Goal: Information Seeking & Learning: Learn about a topic

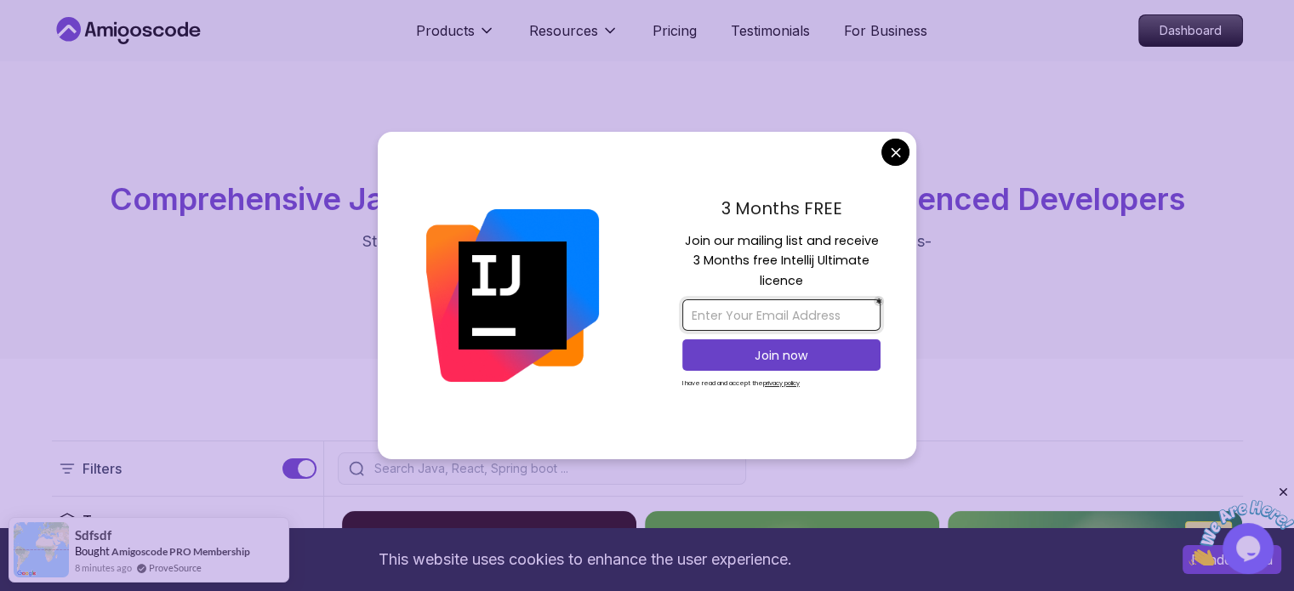
click at [755, 314] on input "email" at bounding box center [782, 315] width 198 height 31
type input "[DOMAIN_NAME][EMAIL_ADDRESS][DOMAIN_NAME]"
click at [807, 355] on p "Join now" at bounding box center [781, 355] width 161 height 17
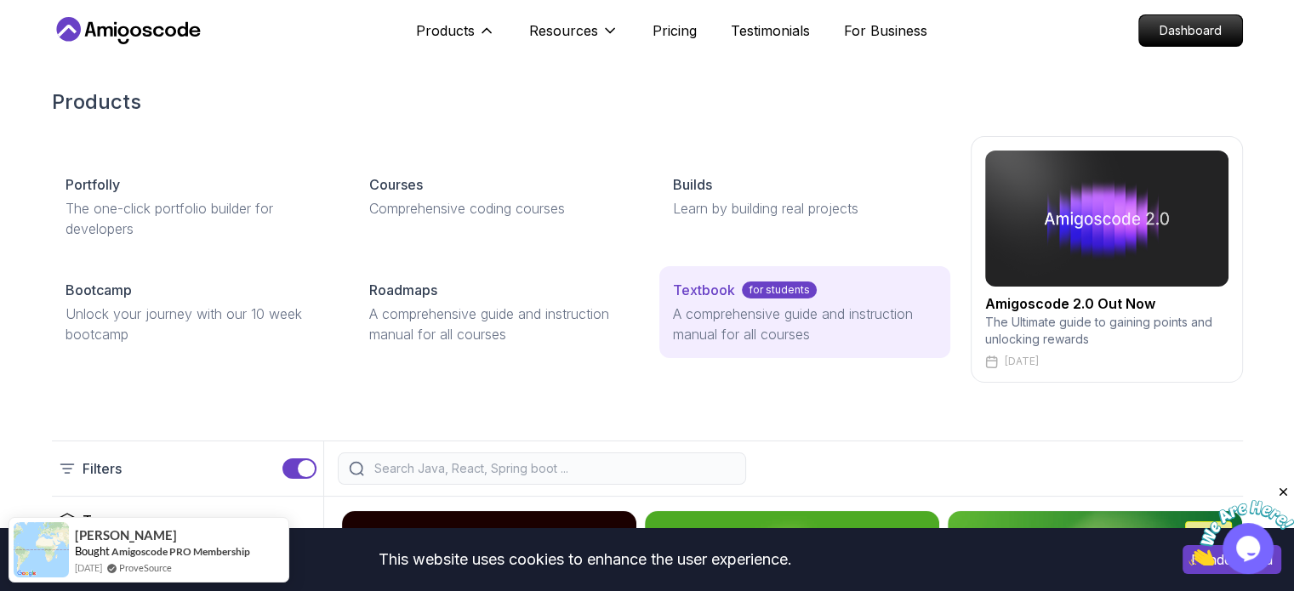
click at [729, 309] on p "A comprehensive guide and instruction manual for all courses" at bounding box center [804, 324] width 263 height 41
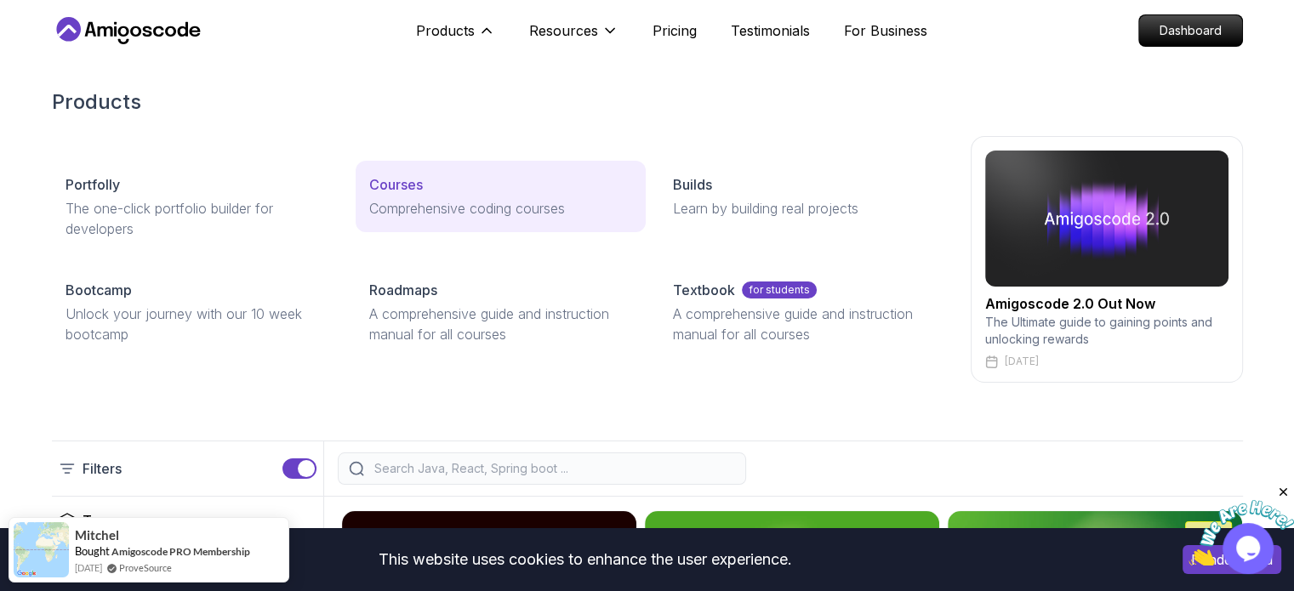
click at [421, 196] on link "Courses Comprehensive coding courses" at bounding box center [501, 196] width 290 height 71
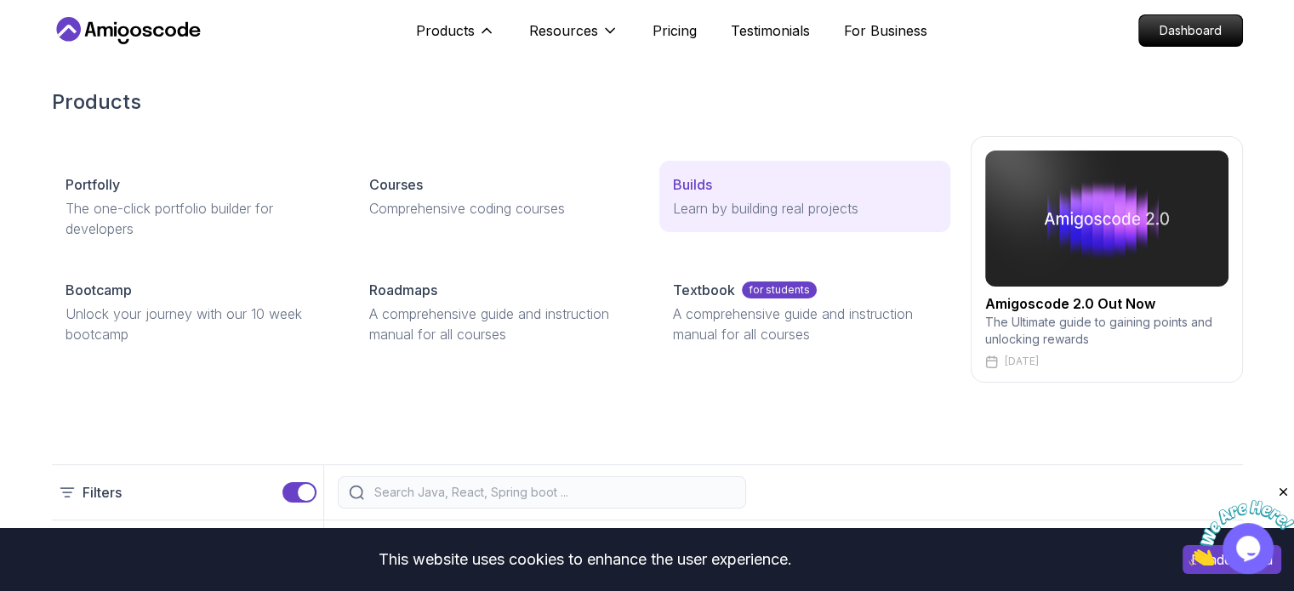
click at [751, 196] on link "Builds Learn by building real projects" at bounding box center [805, 196] width 290 height 71
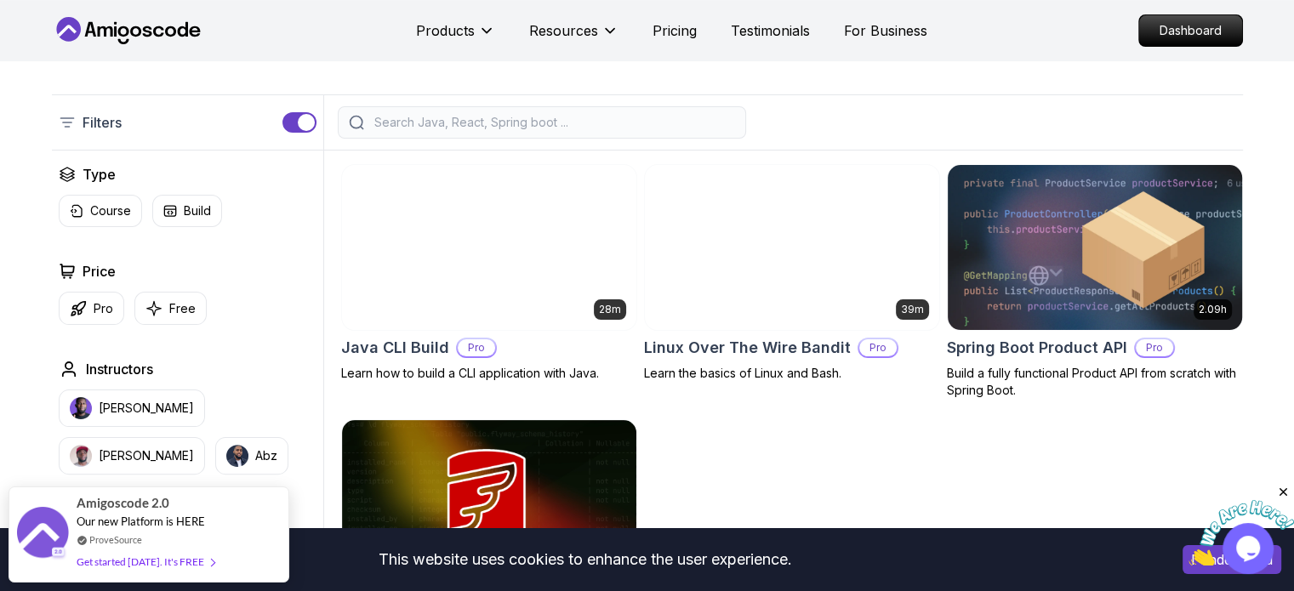
scroll to position [340, 0]
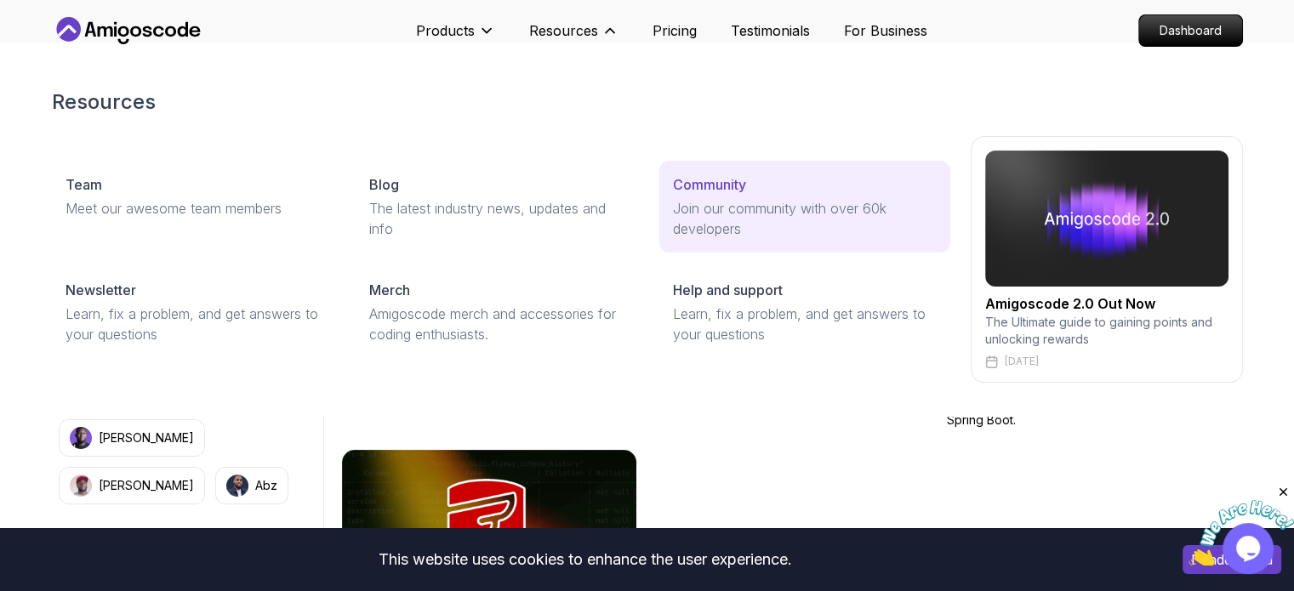
click at [766, 208] on p "Join our community with over 60k developers" at bounding box center [804, 218] width 263 height 41
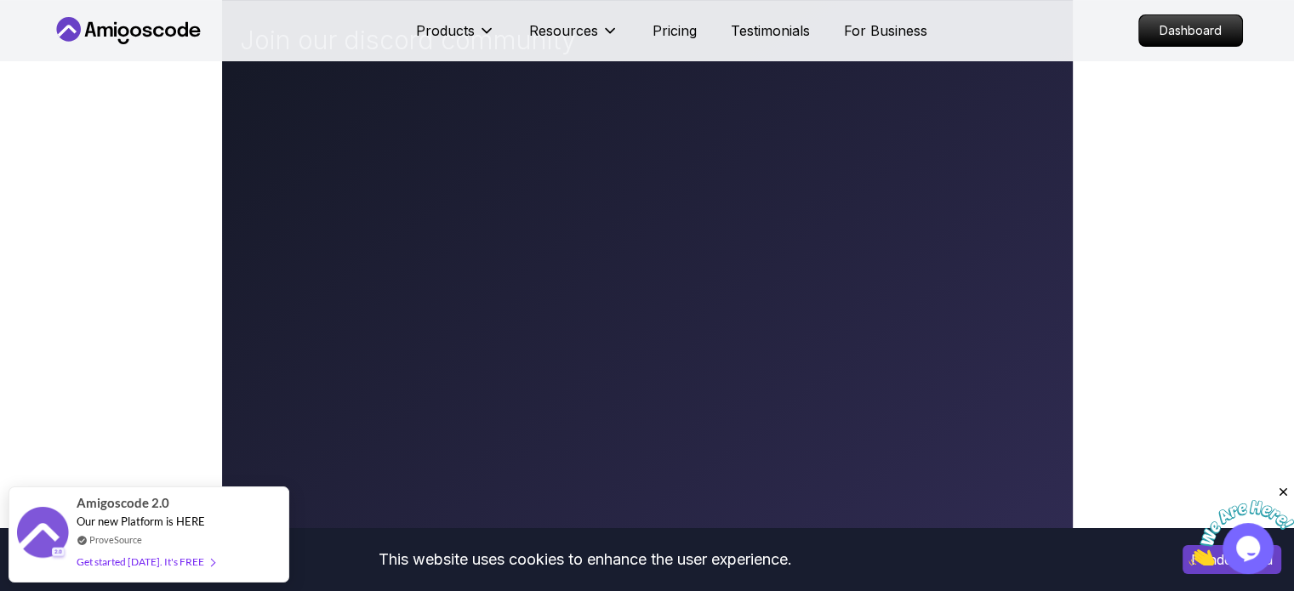
scroll to position [426, 0]
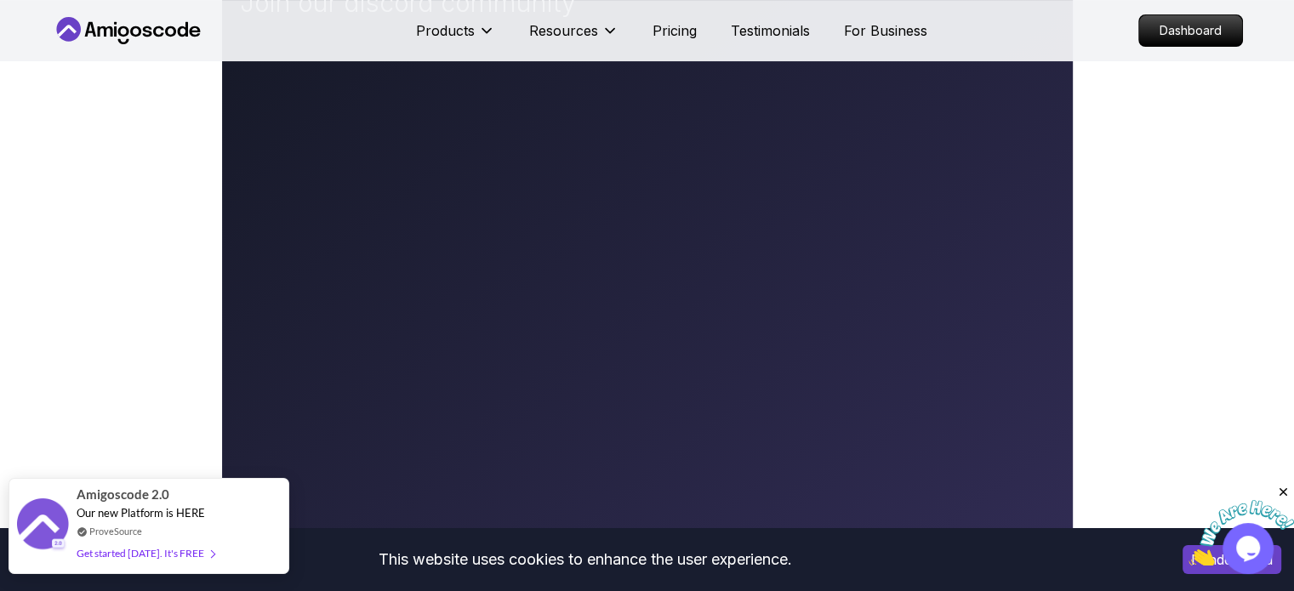
click at [137, 506] on span "Our new Platform is HERE" at bounding box center [141, 513] width 129 height 14
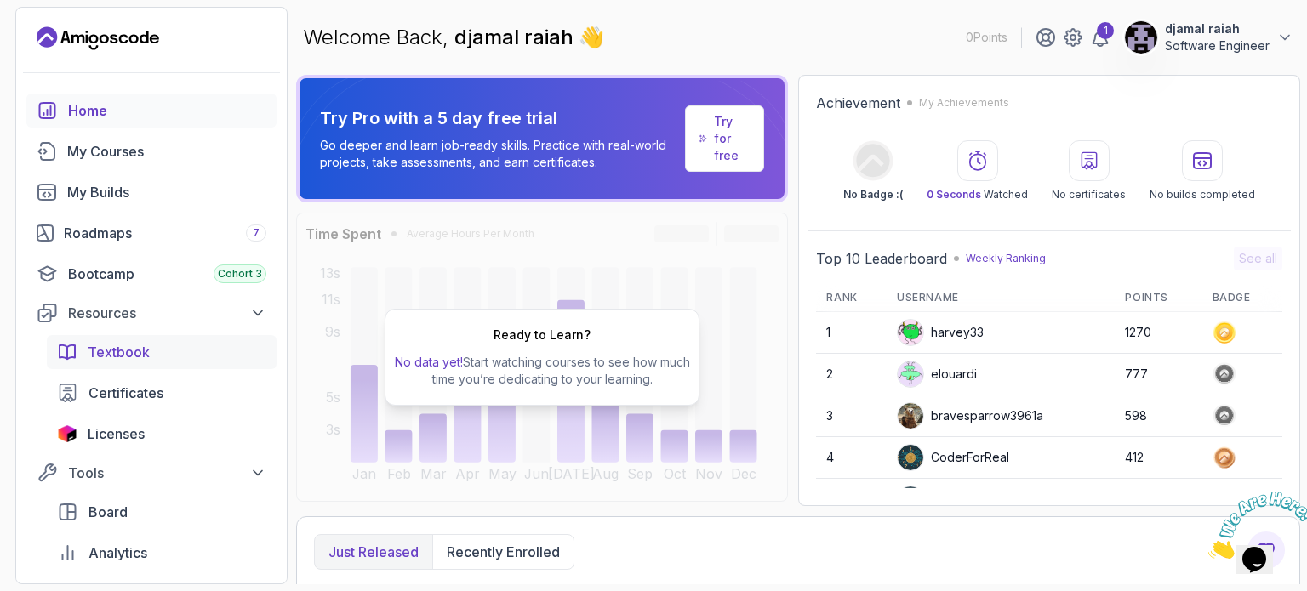
click at [116, 348] on span "Textbook" at bounding box center [119, 352] width 62 height 20
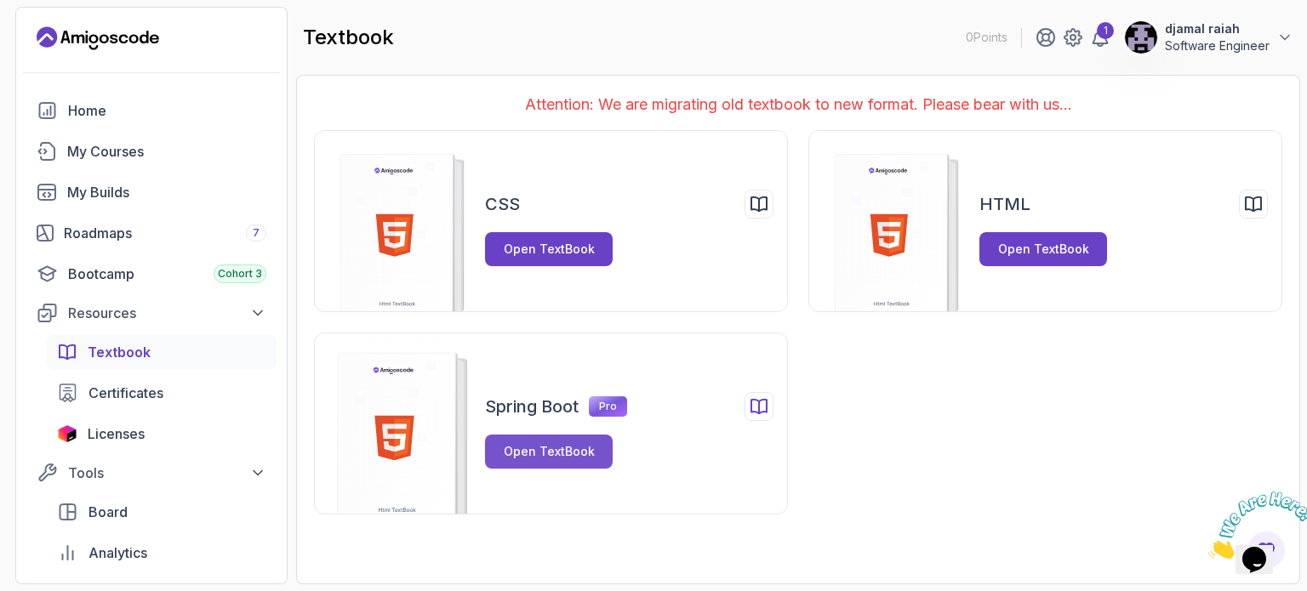
click at [545, 452] on div "Open TextBook" at bounding box center [549, 451] width 91 height 17
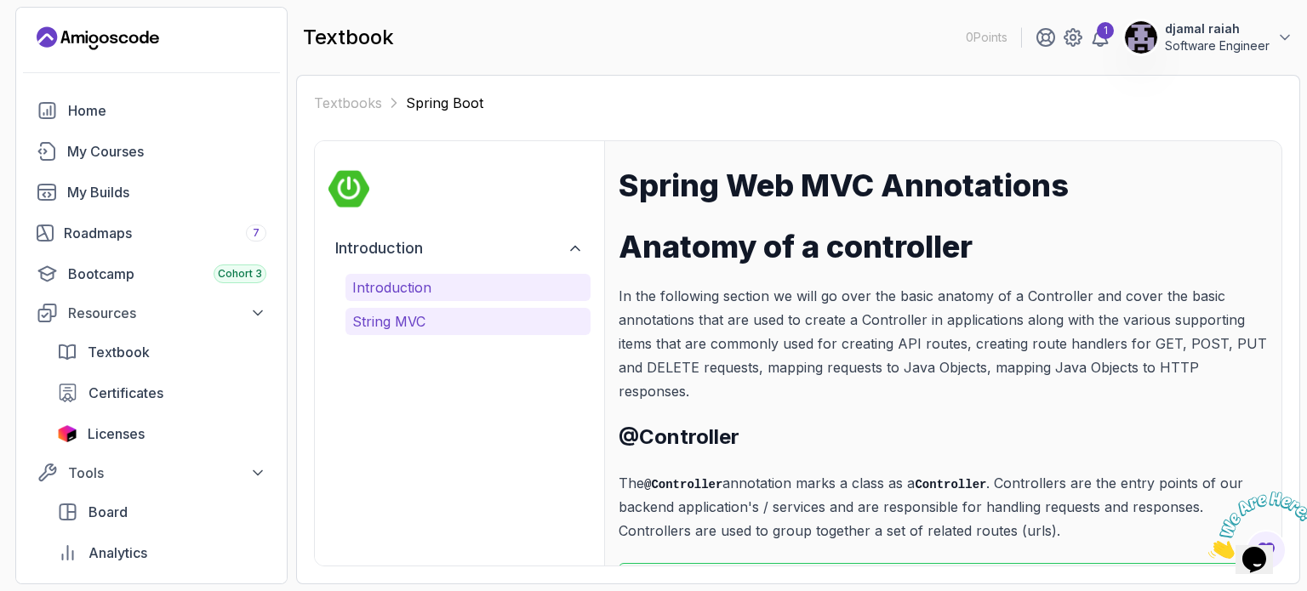
click at [401, 323] on p "String MVC" at bounding box center [467, 321] width 231 height 20
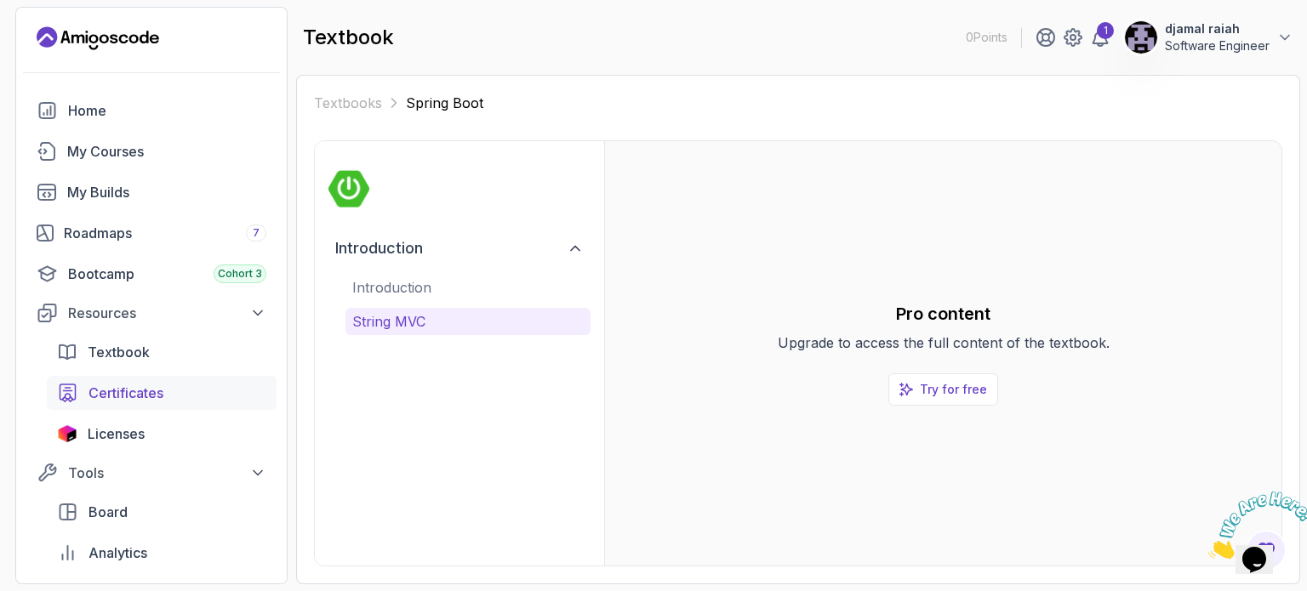
click at [136, 394] on span "Certificates" at bounding box center [126, 393] width 75 height 20
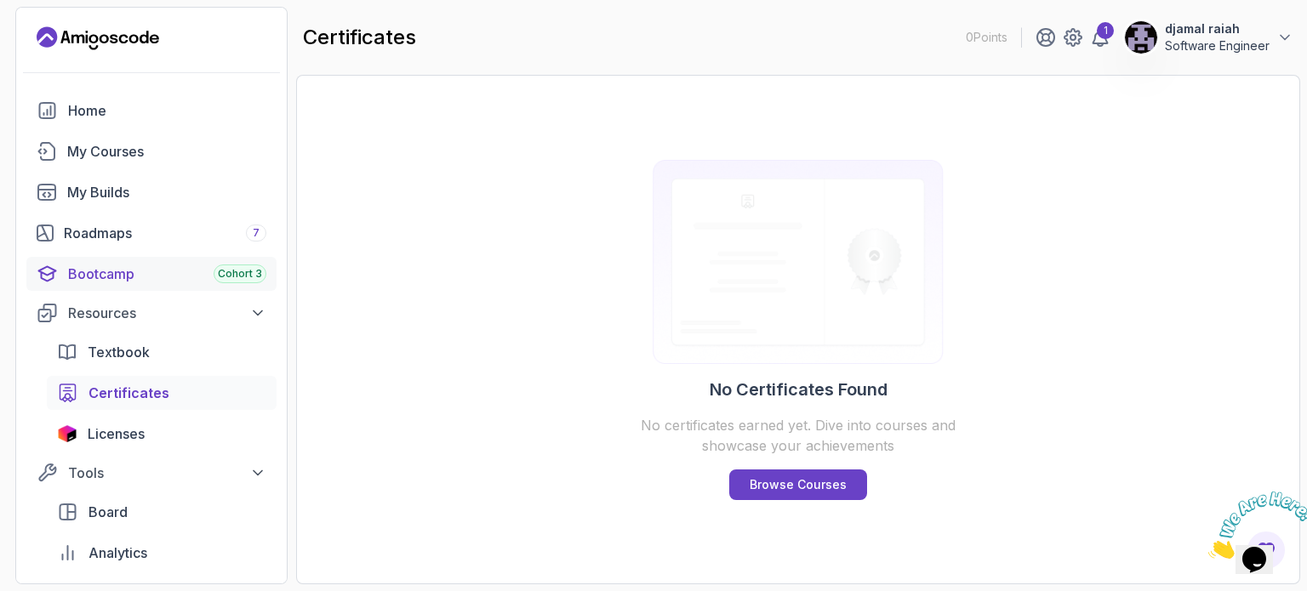
click at [119, 277] on div "Bootcamp Cohort 3" at bounding box center [167, 274] width 198 height 20
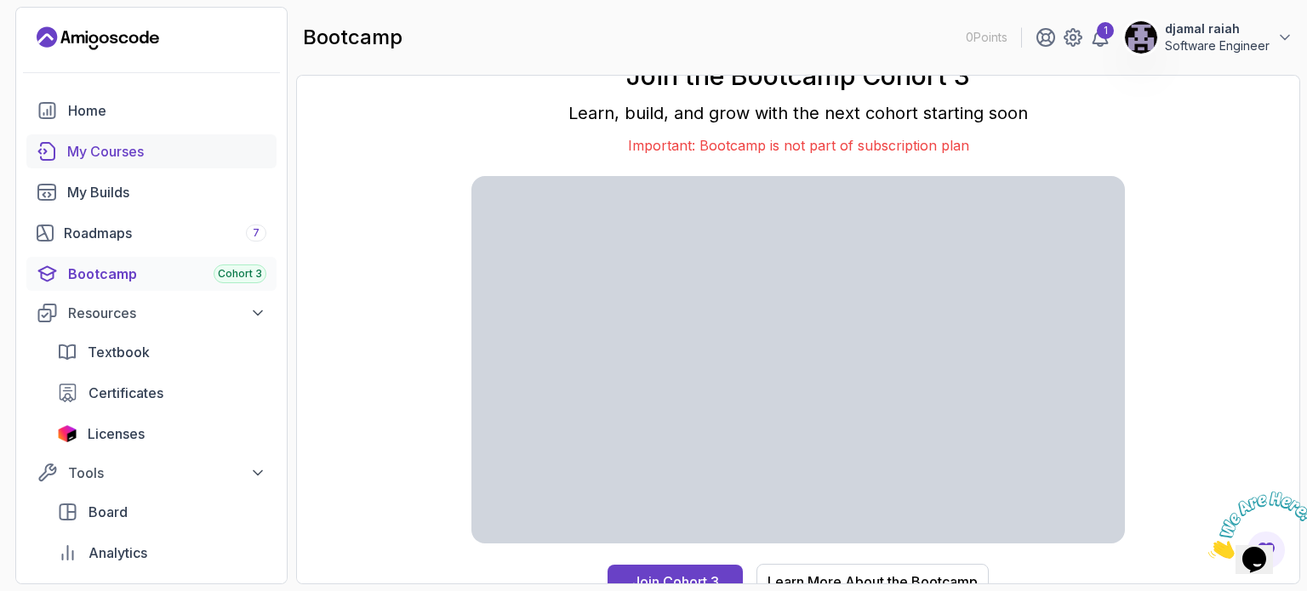
click at [122, 153] on div "My Courses" at bounding box center [166, 151] width 199 height 20
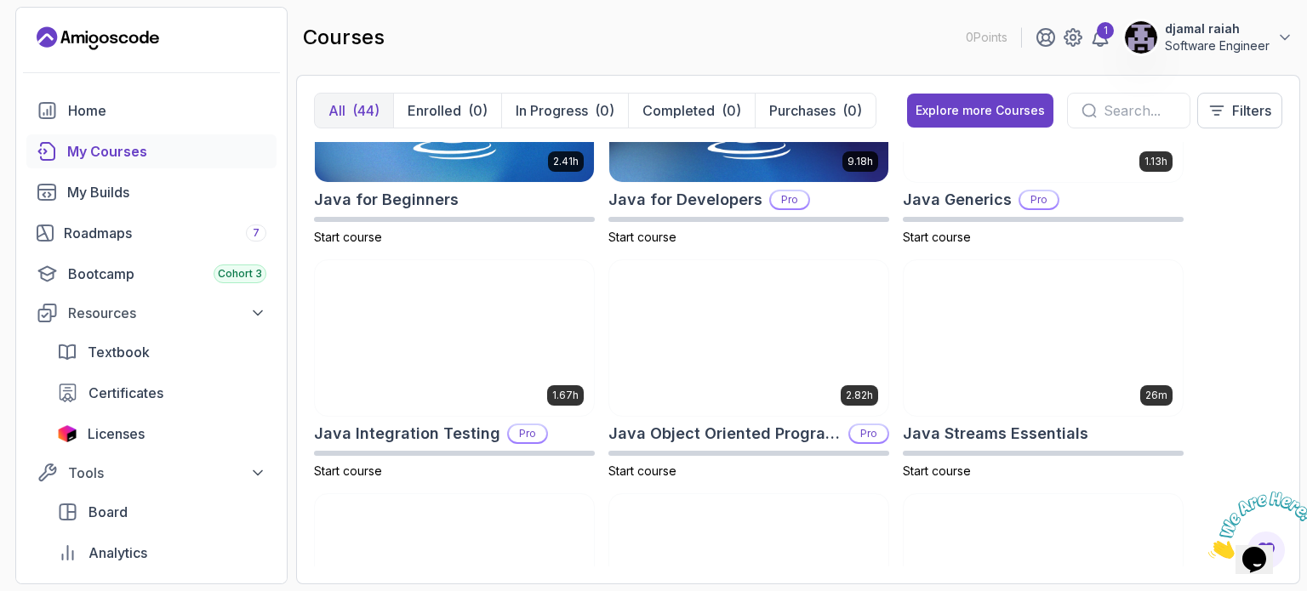
scroll to position [1277, 0]
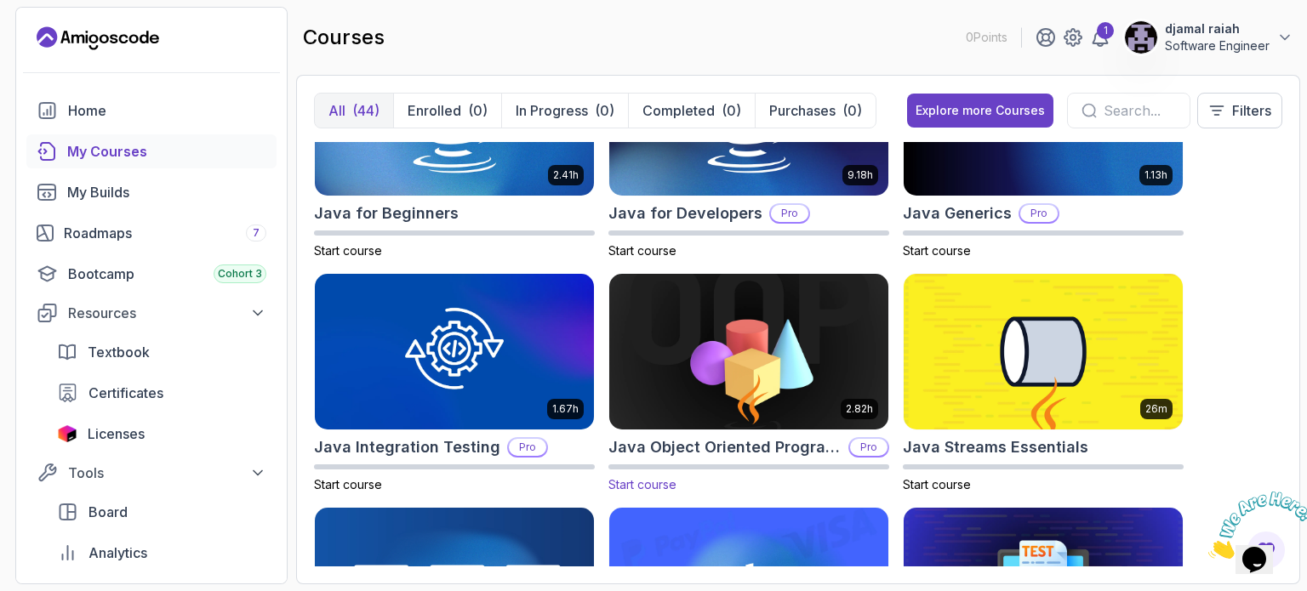
click at [756, 352] on img at bounding box center [749, 352] width 293 height 164
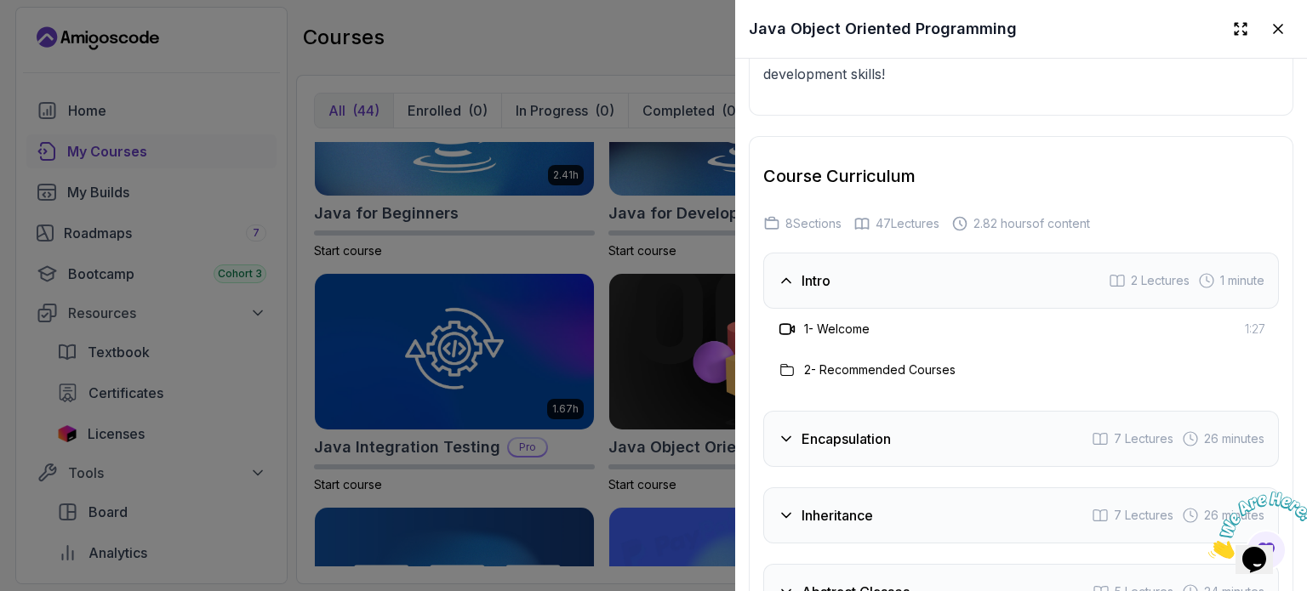
scroll to position [2658, 0]
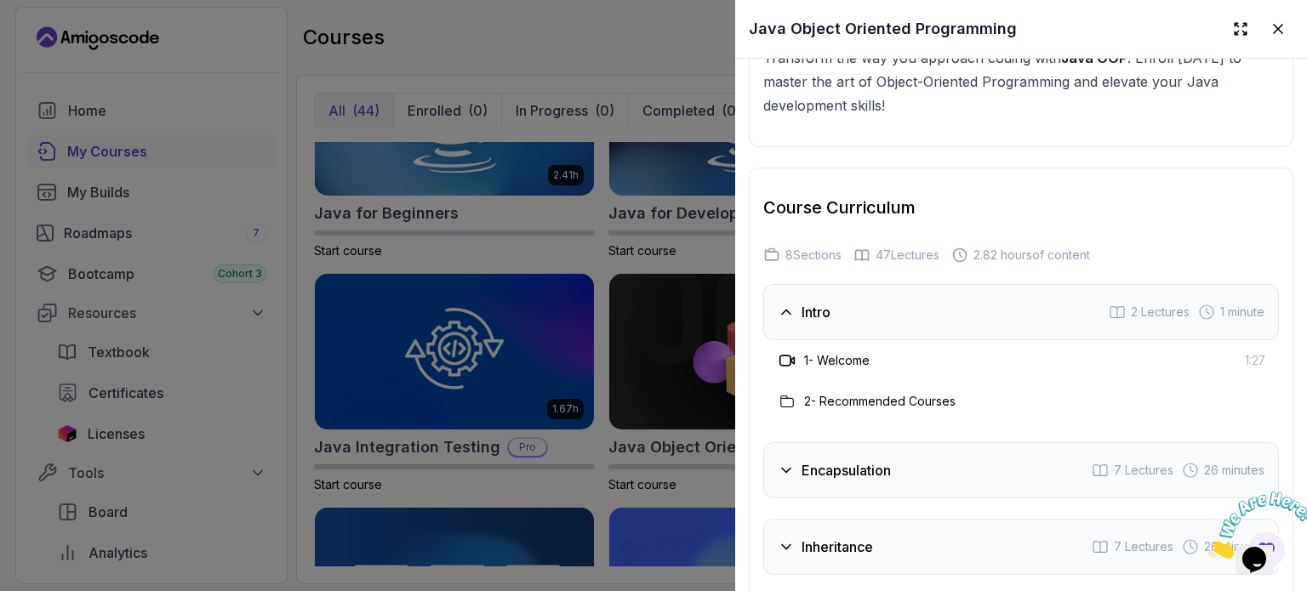
click at [816, 354] on h3 "1 - Welcome" at bounding box center [837, 360] width 66 height 17
click at [837, 393] on h3 "2 - Recommended Courses" at bounding box center [879, 401] width 151 height 17
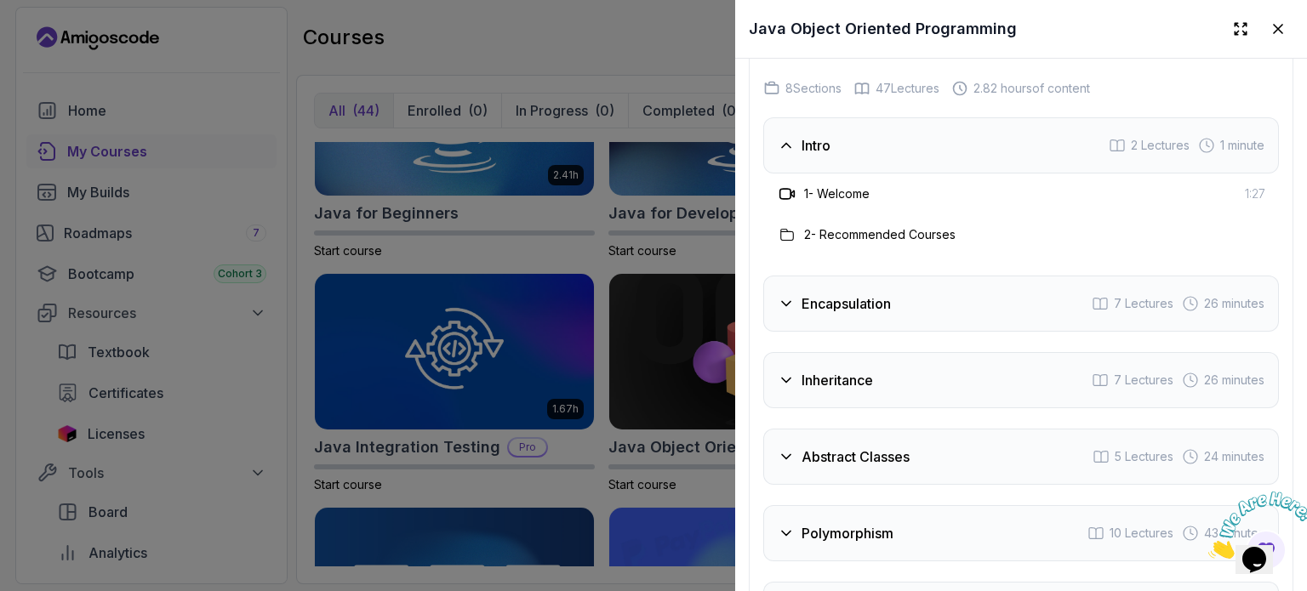
scroll to position [2913, 0]
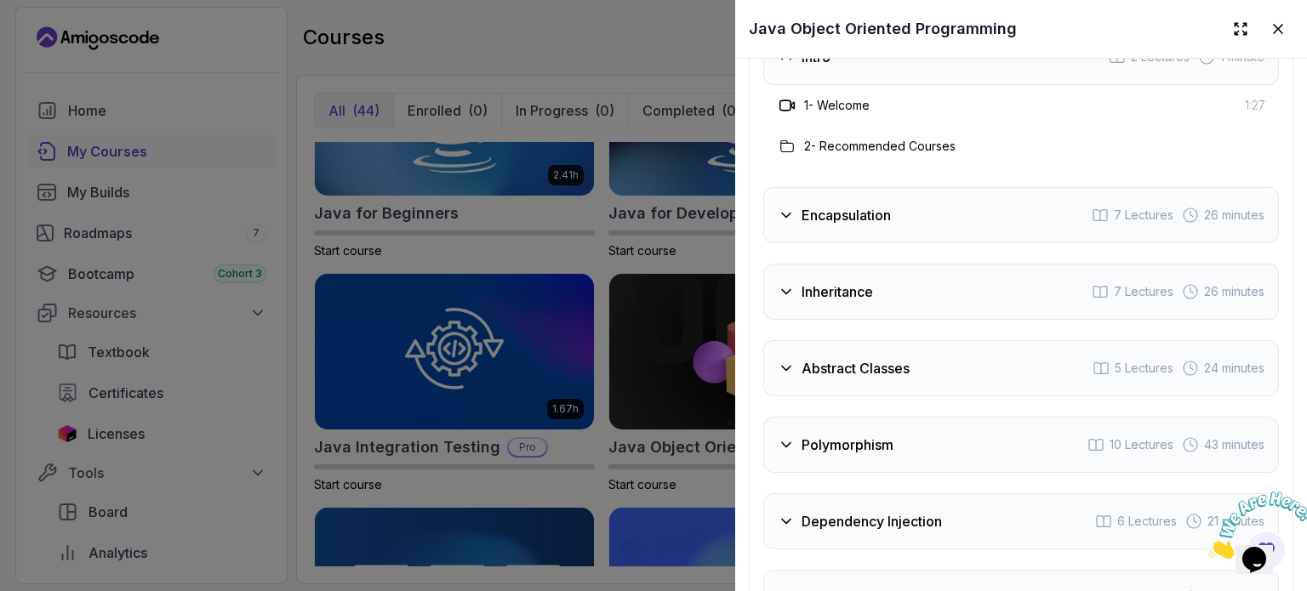
click at [787, 214] on icon at bounding box center [786, 216] width 9 height 4
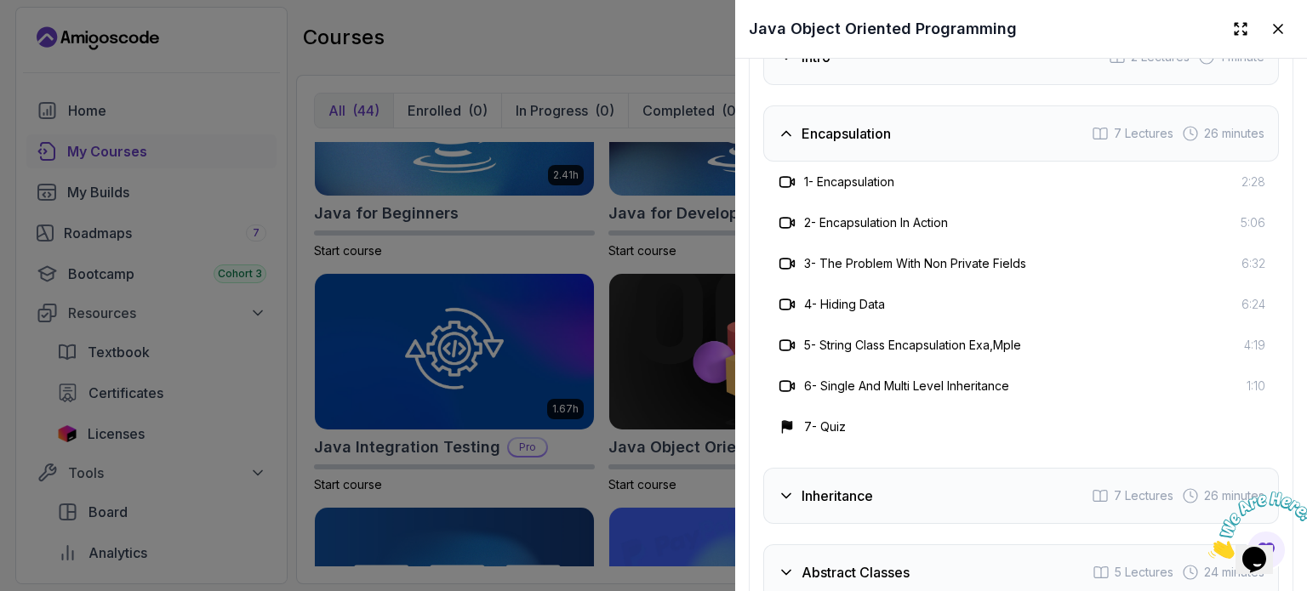
click at [873, 174] on h3 "1 - Encapsulation" at bounding box center [849, 182] width 90 height 17
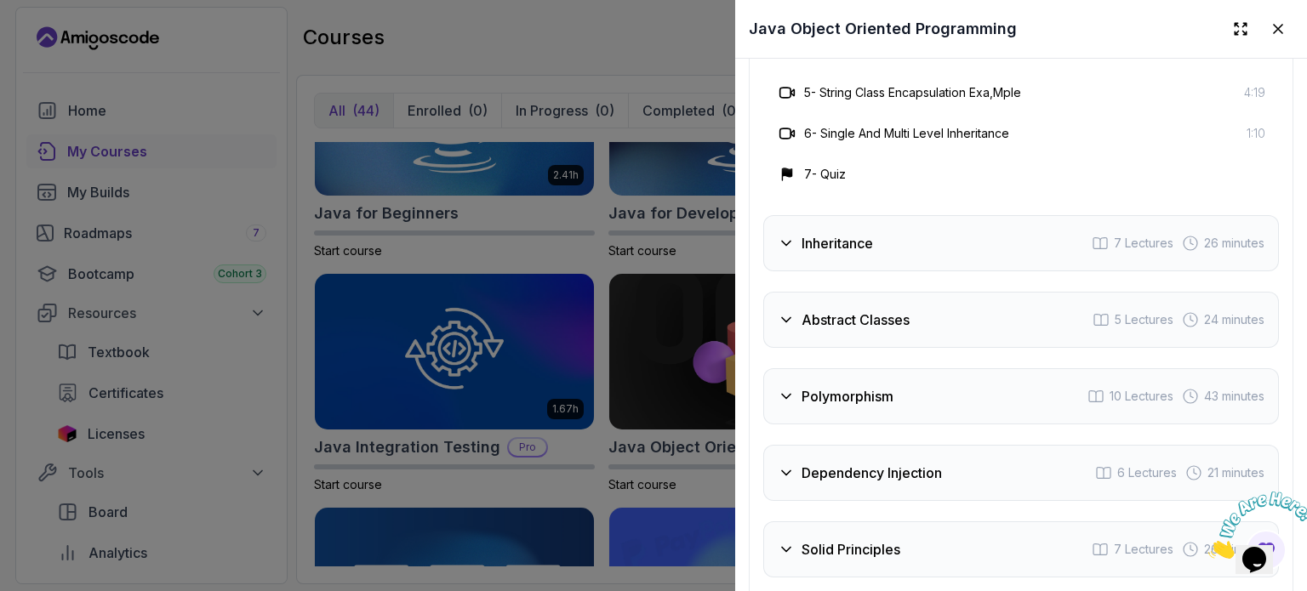
scroll to position [3168, 0]
click at [854, 235] on h3 "Inheritance" at bounding box center [837, 241] width 71 height 20
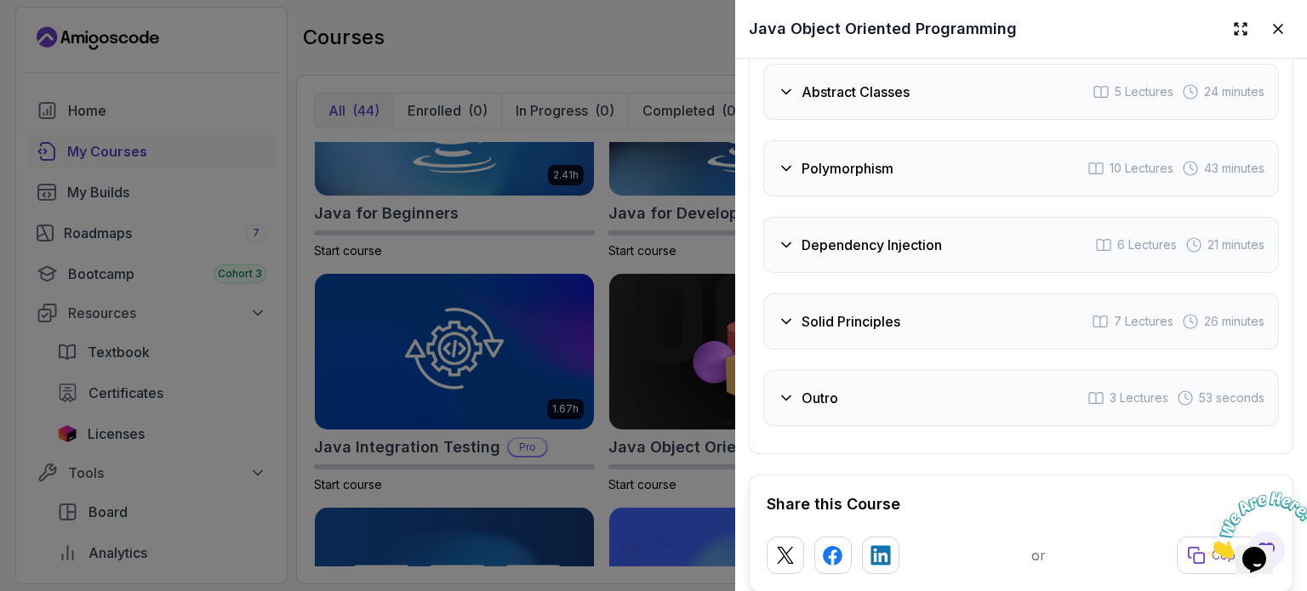
scroll to position [3424, 0]
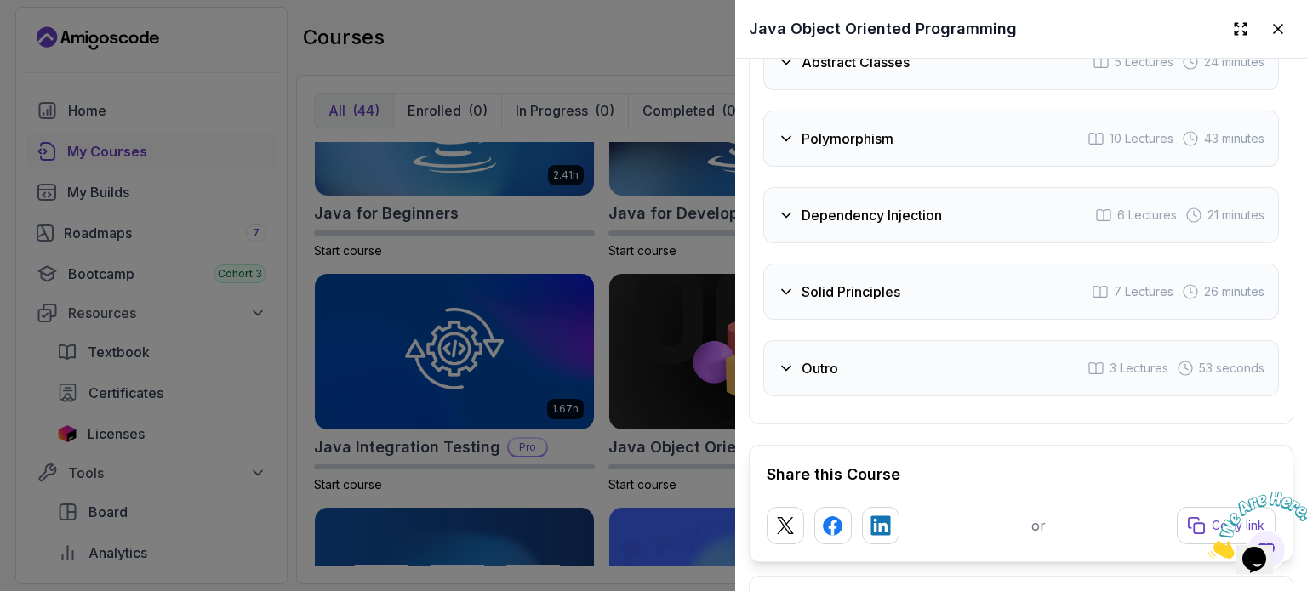
drag, startPoint x: 953, startPoint y: 204, endPoint x: 827, endPoint y: 200, distance: 126.0
click at [827, 200] on div "Dependency Injection 6 Lectures 21 minutes" at bounding box center [1021, 215] width 516 height 56
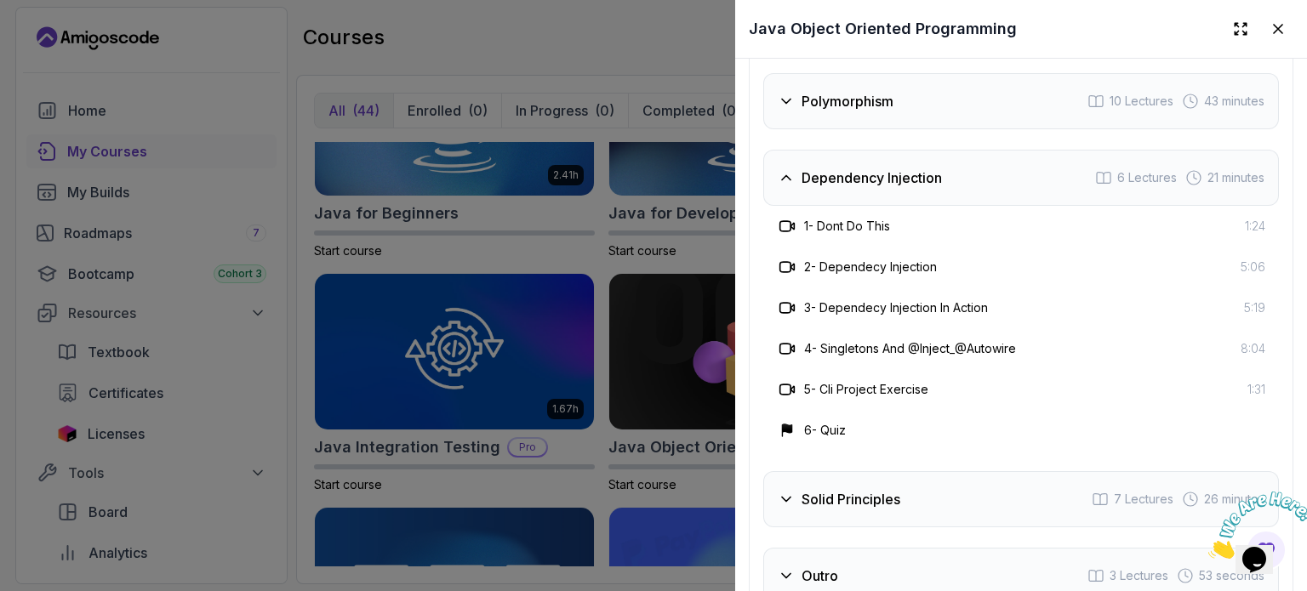
scroll to position [3168, 0]
